Goal: Task Accomplishment & Management: Use online tool/utility

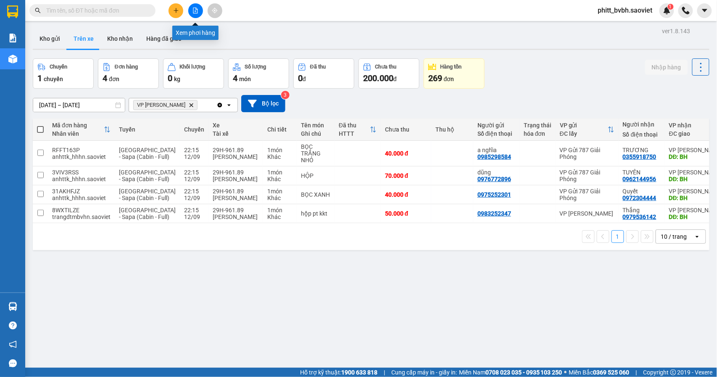
click at [196, 8] on icon "file-add" at bounding box center [196, 11] width 6 height 6
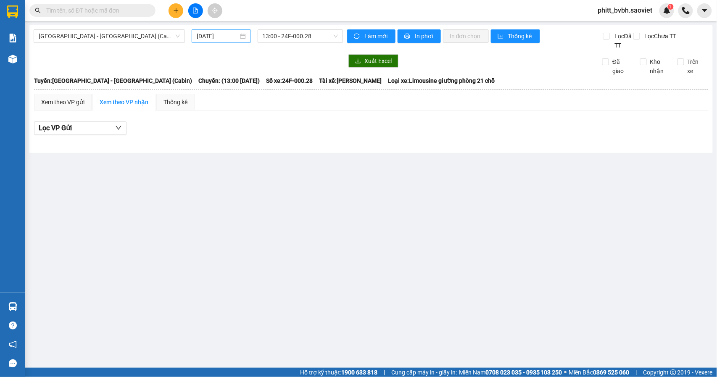
click at [194, 37] on div "[DATE]" at bounding box center [221, 35] width 59 height 13
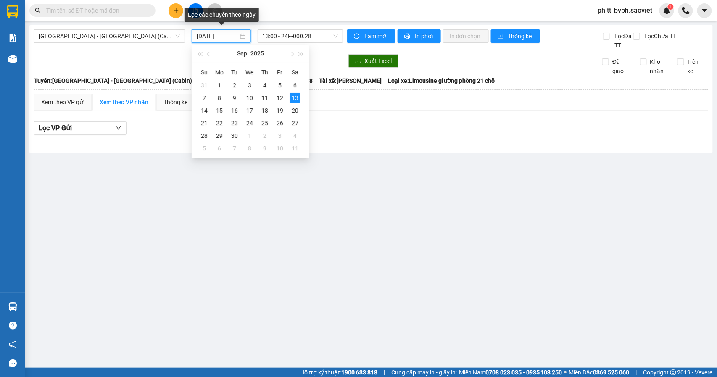
click at [202, 37] on input "[DATE]" at bounding box center [218, 36] width 42 height 9
click at [280, 97] on div "12" at bounding box center [280, 98] width 10 height 10
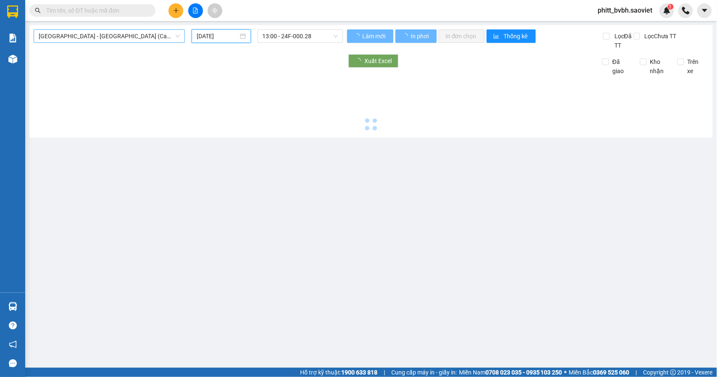
type input "[DATE]"
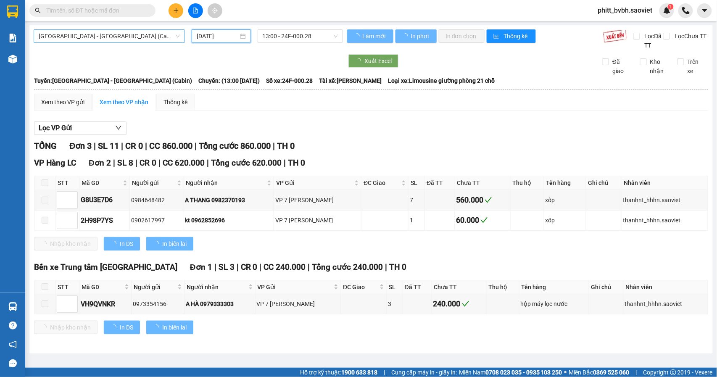
click at [128, 34] on span "[GEOGRAPHIC_DATA] - [GEOGRAPHIC_DATA] (Cabin)" at bounding box center [109, 36] width 141 height 13
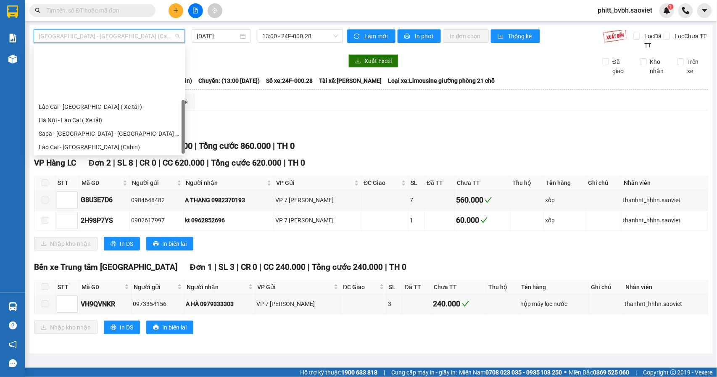
scroll to position [67, 0]
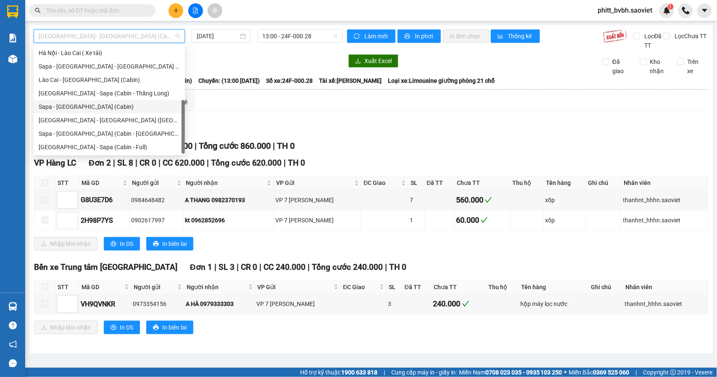
click at [81, 106] on div "Sapa - [GEOGRAPHIC_DATA] (Cabin)" at bounding box center [109, 106] width 141 height 9
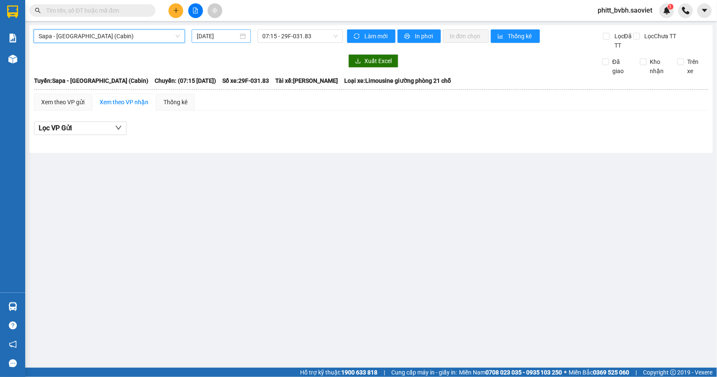
click at [205, 36] on input "[DATE]" at bounding box center [218, 36] width 42 height 9
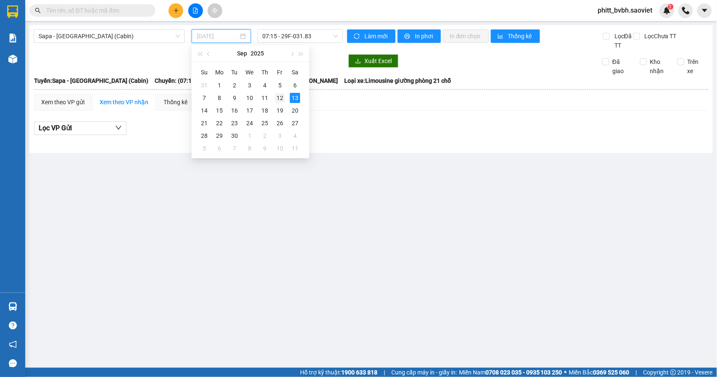
click at [281, 98] on div "12" at bounding box center [280, 98] width 10 height 10
type input "[DATE]"
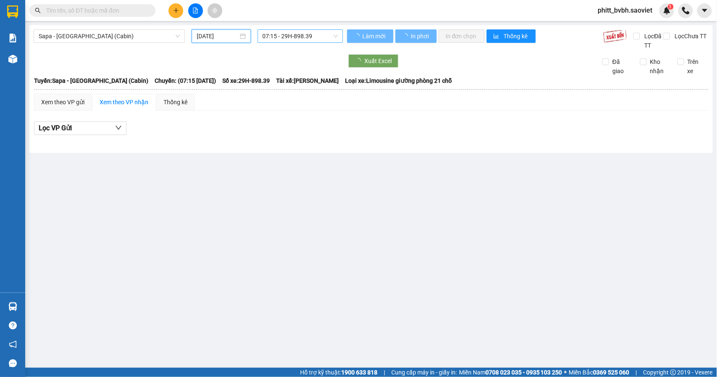
click at [318, 36] on span "07:15 - 29H-898.39" at bounding box center [300, 36] width 75 height 13
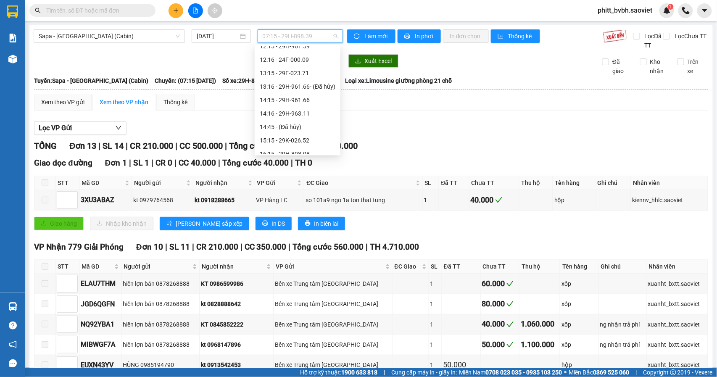
scroll to position [309, 0]
click at [311, 103] on div "23:56 - 24F-000.79" at bounding box center [298, 106] width 76 height 9
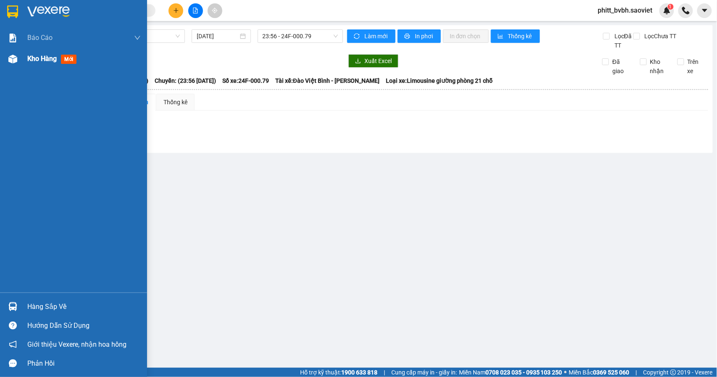
click at [19, 58] on div at bounding box center [12, 59] width 15 height 15
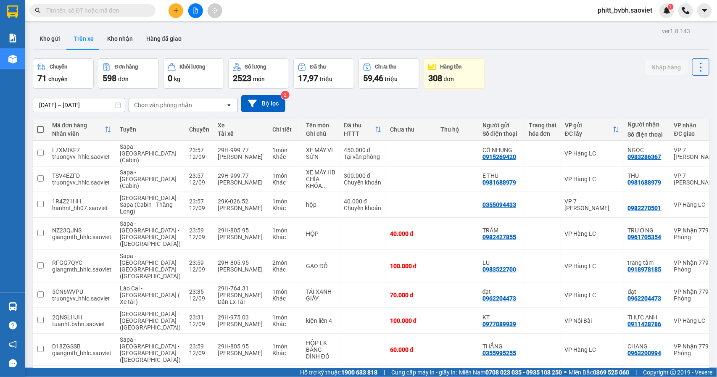
click at [179, 101] on div "Chọn văn phòng nhận" at bounding box center [163, 105] width 58 height 8
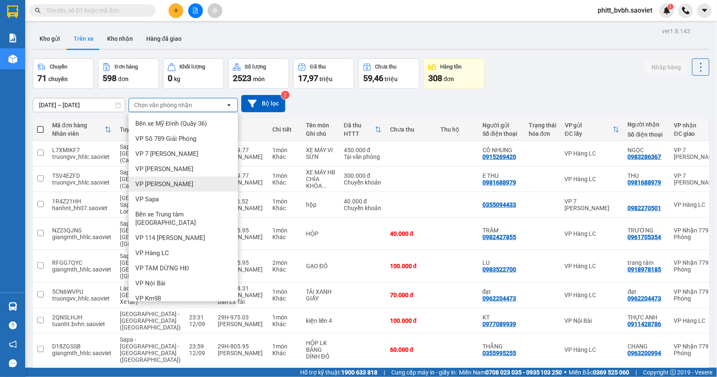
click at [156, 184] on span "VP [PERSON_NAME]" at bounding box center [164, 184] width 58 height 8
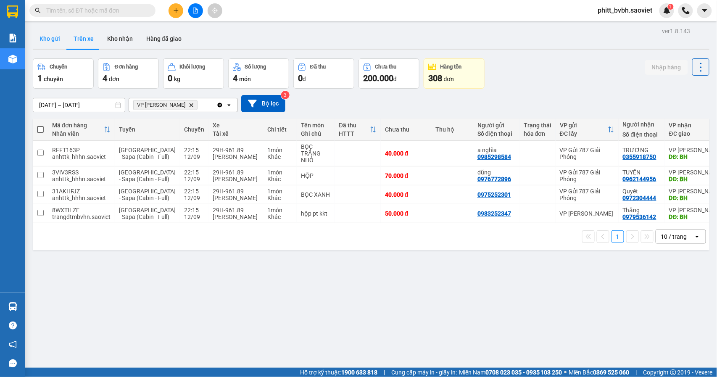
click at [51, 40] on button "Kho gửi" at bounding box center [50, 39] width 34 height 20
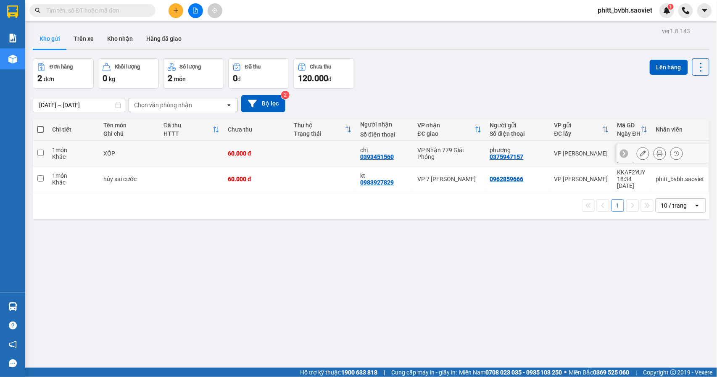
click at [185, 153] on td at bounding box center [191, 154] width 64 height 26
checkbox input "true"
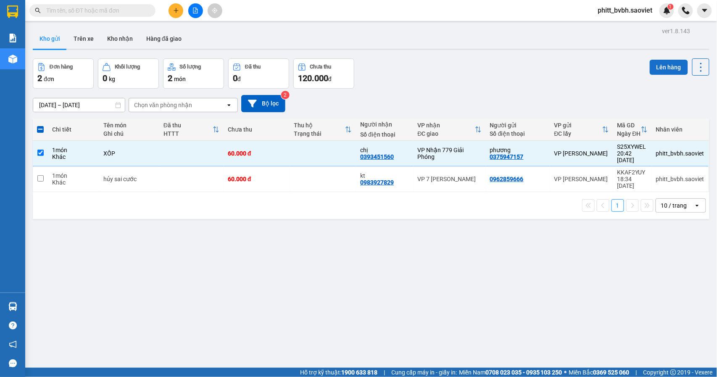
click at [652, 66] on button "Lên hàng" at bounding box center [669, 67] width 38 height 15
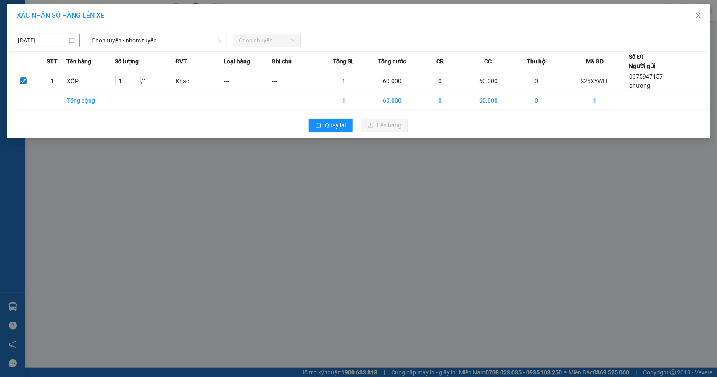
click at [41, 40] on input "[DATE]" at bounding box center [42, 40] width 49 height 9
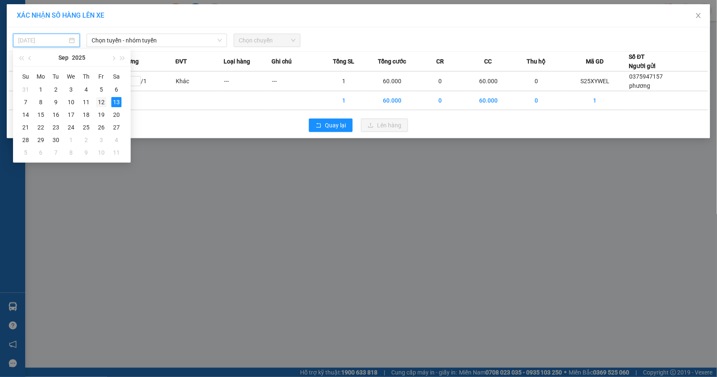
click at [104, 103] on div "12" at bounding box center [101, 102] width 10 height 10
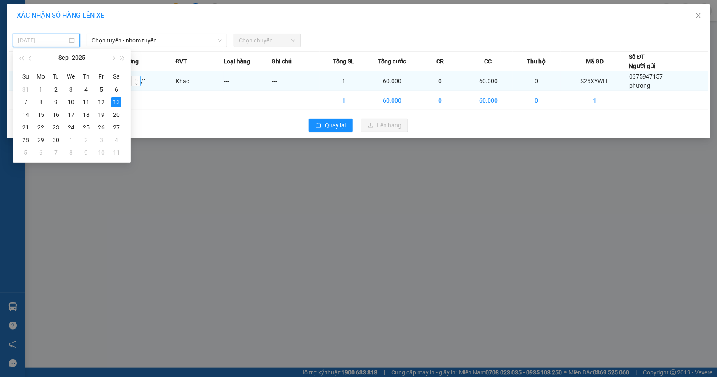
type input "[DATE]"
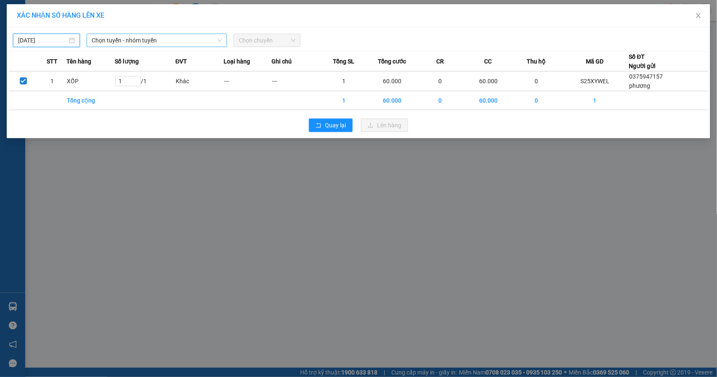
click at [169, 40] on span "Chọn tuyến - nhóm tuyến" at bounding box center [157, 40] width 130 height 13
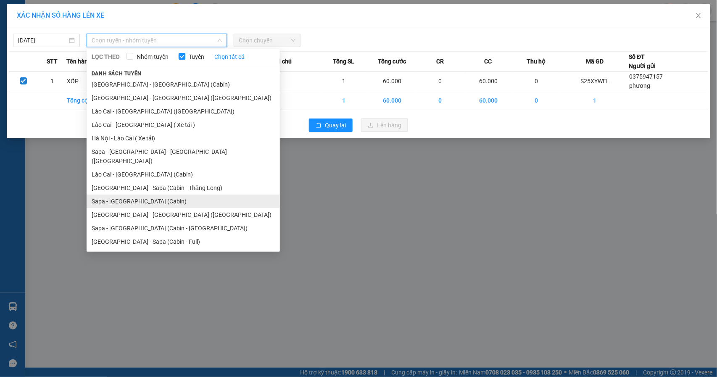
click at [146, 195] on li "Sapa - [GEOGRAPHIC_DATA] (Cabin)" at bounding box center [183, 201] width 193 height 13
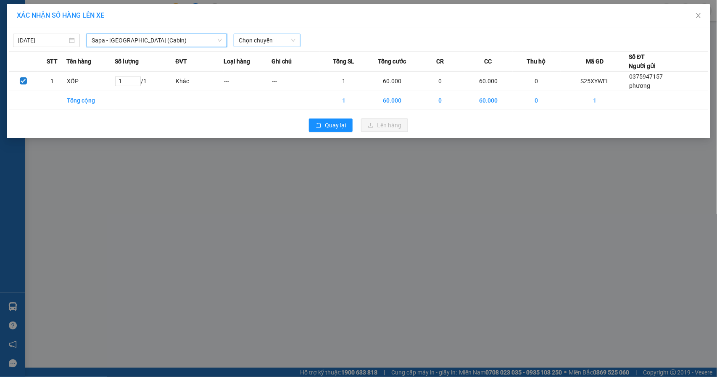
click at [257, 41] on span "Chọn chuyến" at bounding box center [267, 40] width 57 height 13
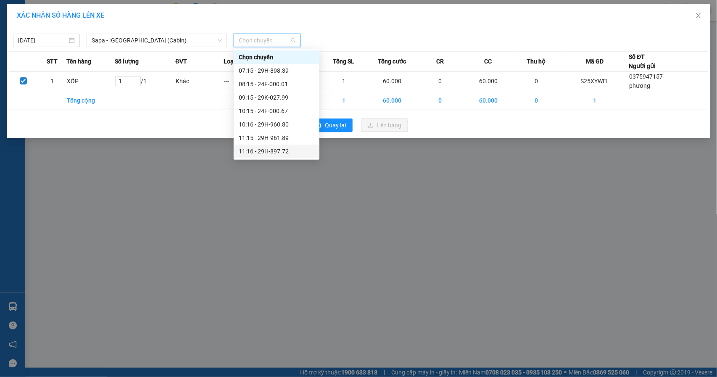
scroll to position [280, 0]
click at [307, 140] on div "23:56 - 24F-000.79" at bounding box center [277, 140] width 76 height 9
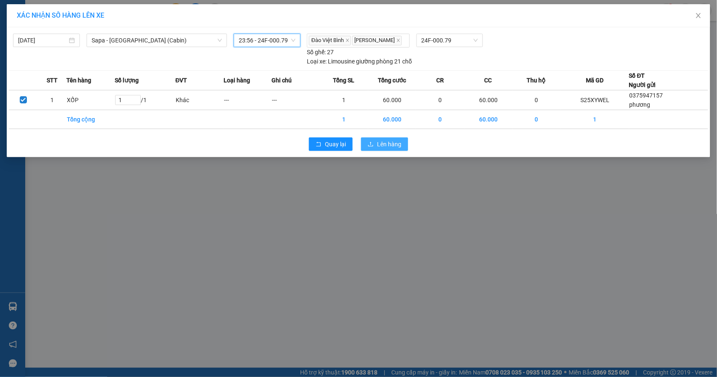
click at [396, 142] on span "Lên hàng" at bounding box center [389, 144] width 24 height 9
